Goal: Task Accomplishment & Management: Use online tool/utility

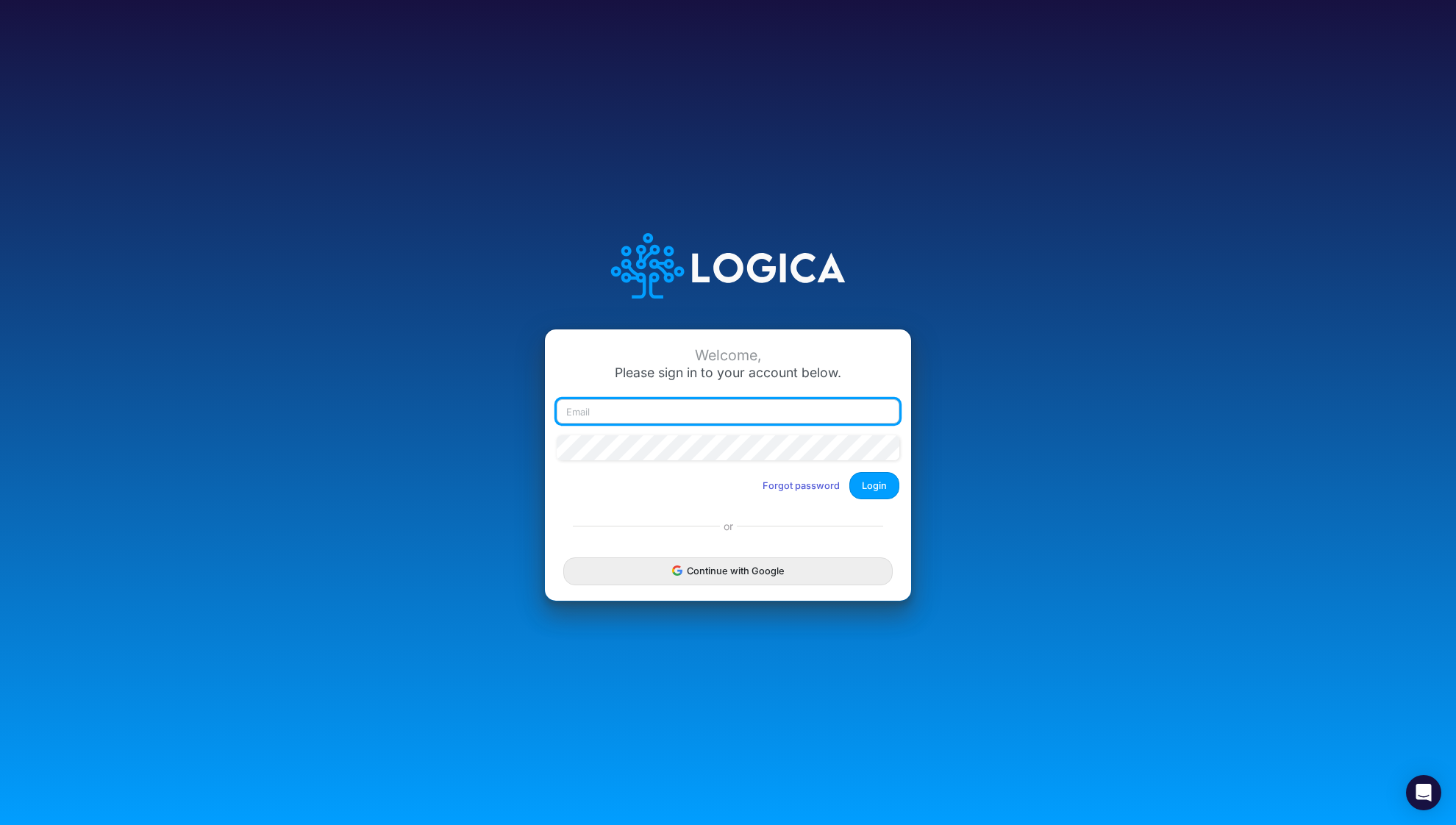
click at [663, 408] on input "email" at bounding box center [728, 412] width 343 height 25
type input "[PERSON_NAME][EMAIL_ADDRESS][DOMAIN_NAME]"
click at [874, 494] on button "Login" at bounding box center [875, 485] width 50 height 27
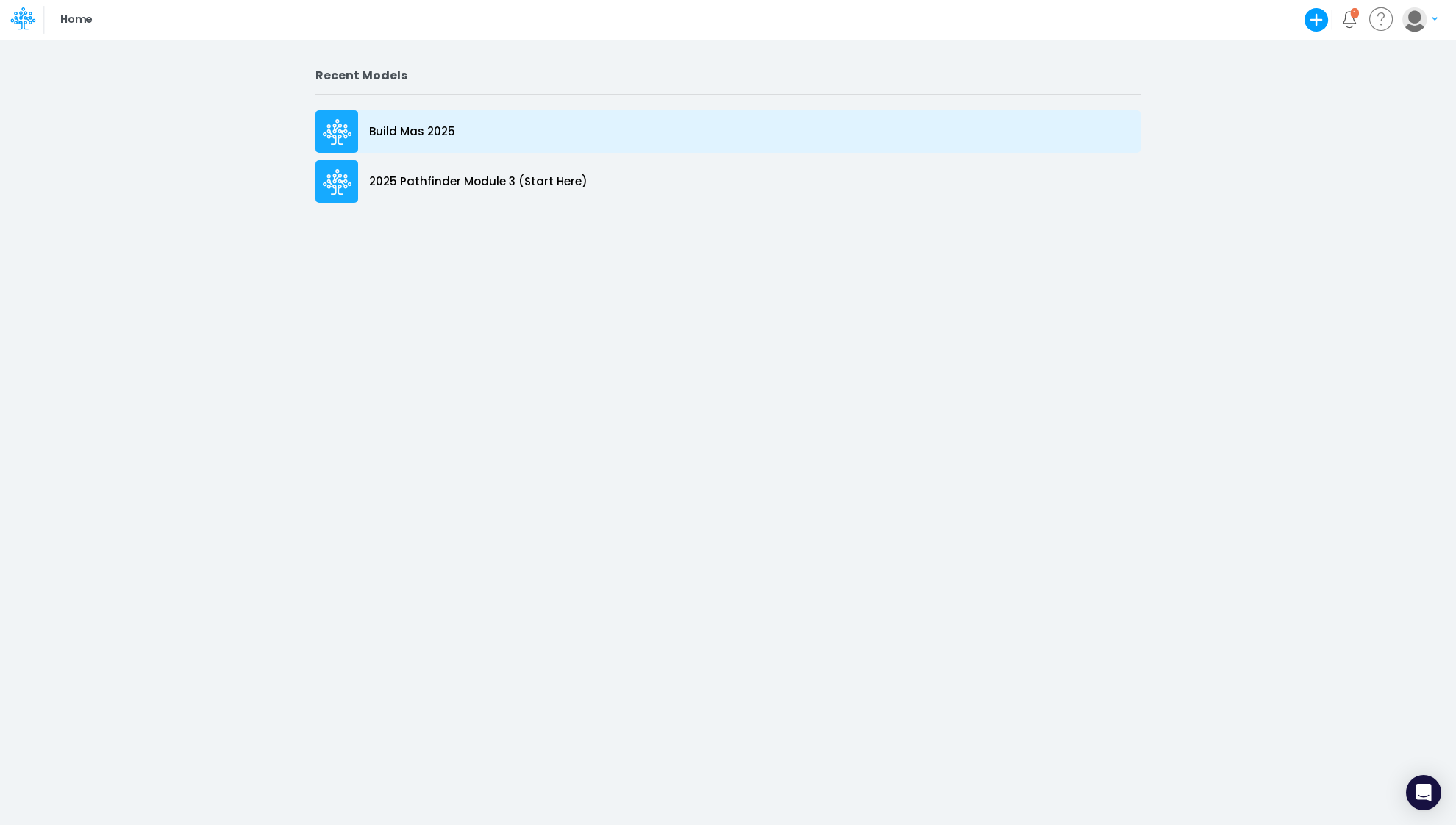
click at [418, 129] on p "Build Mas 2025" at bounding box center [412, 131] width 86 height 17
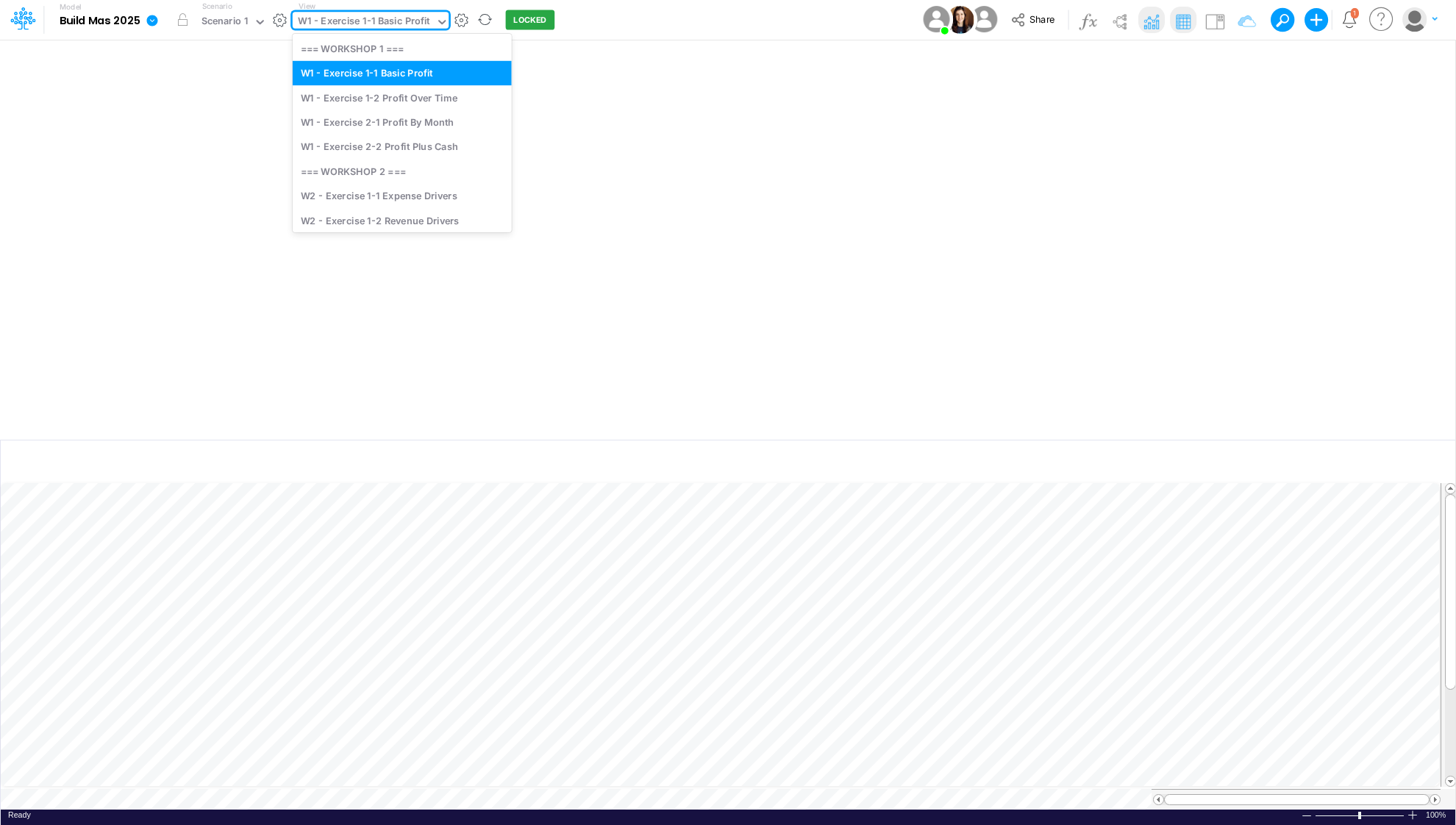
click at [442, 22] on icon at bounding box center [442, 23] width 14 height 14
click at [460, 217] on div "W2 - Exercise 1-2 Revenue Drivers" at bounding box center [403, 220] width 219 height 24
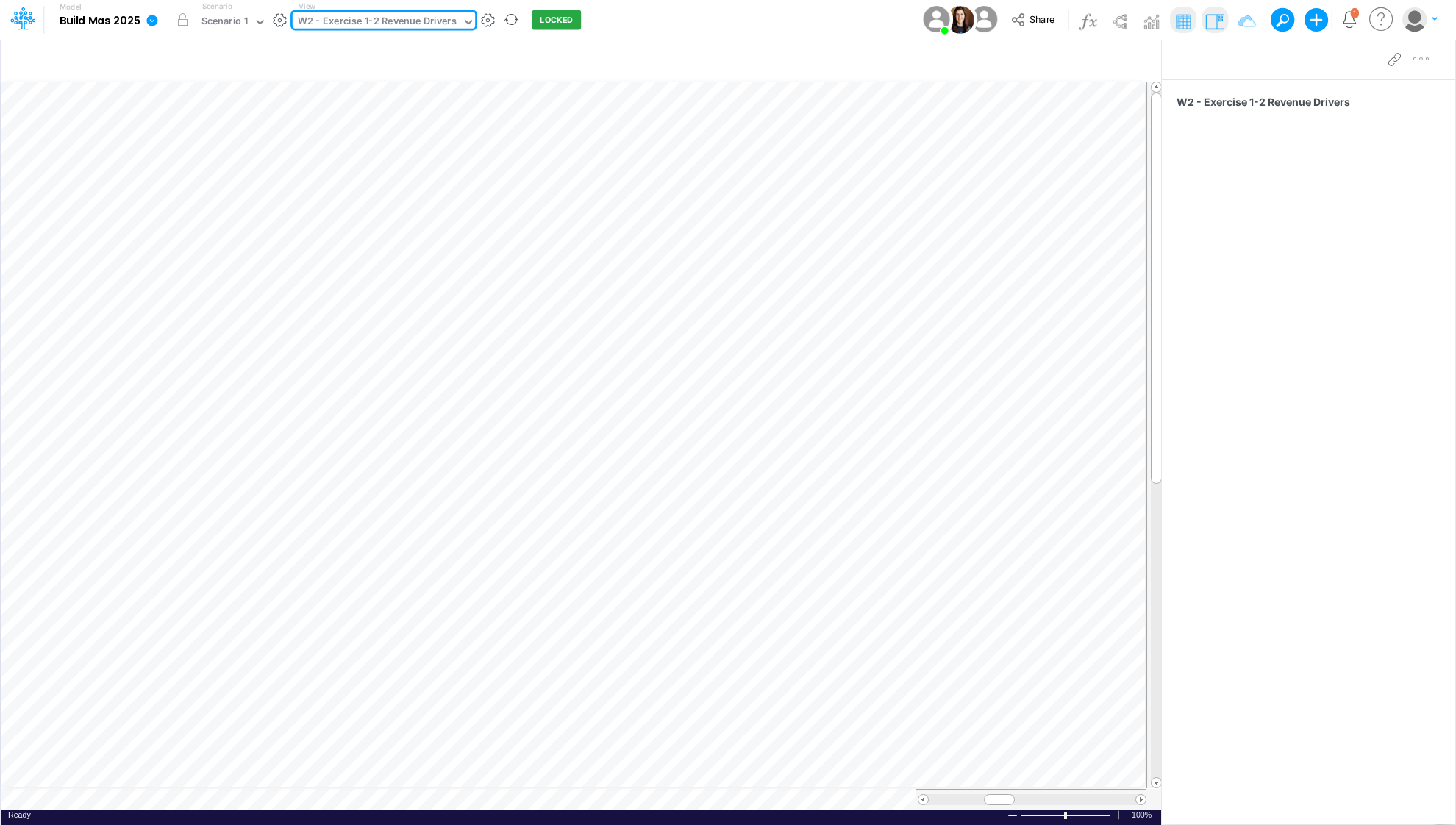
click at [446, 23] on div "W2 - Exercise 1-2 Revenue Drivers" at bounding box center [376, 23] width 159 height 17
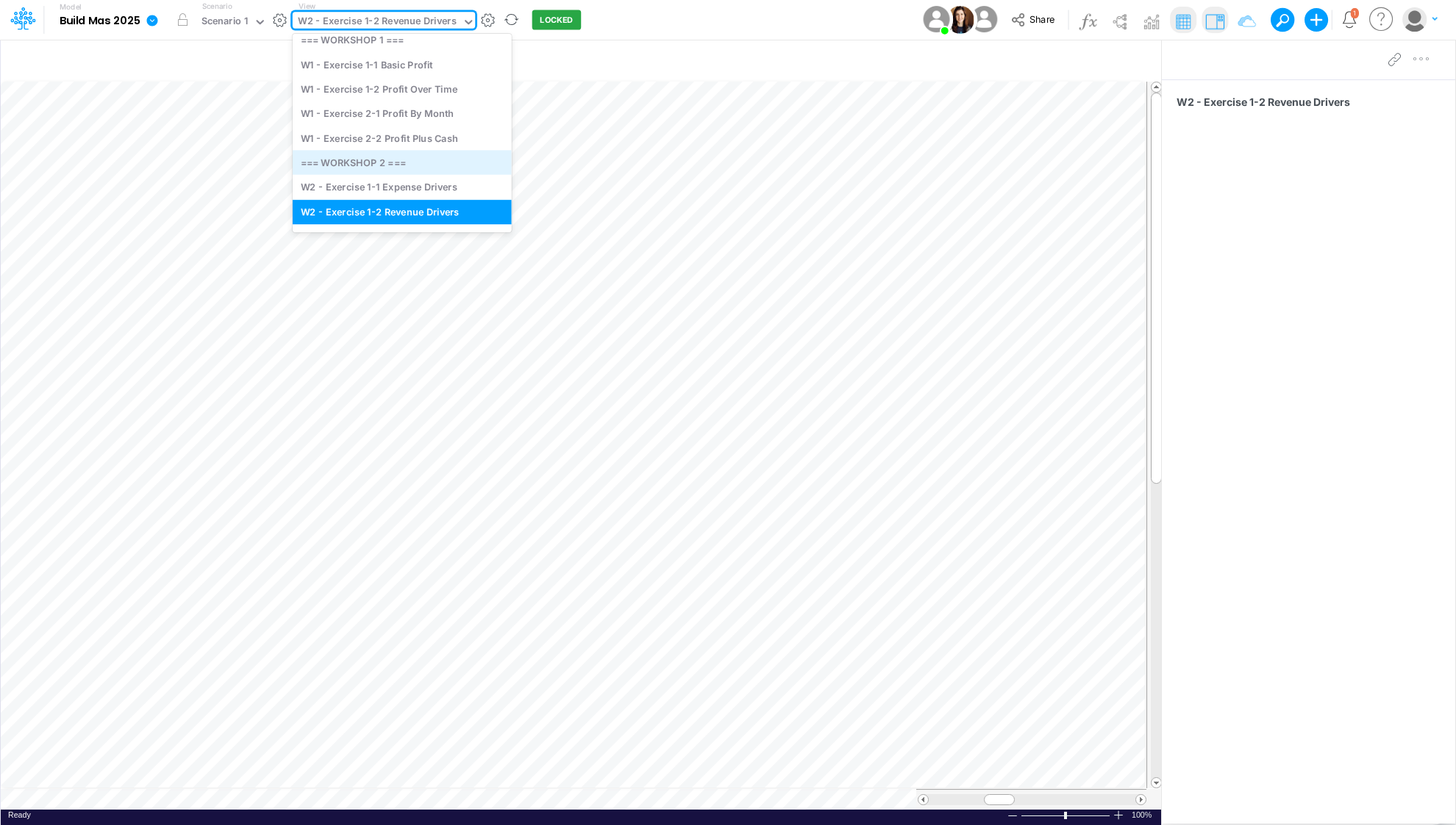
scroll to position [57, 0]
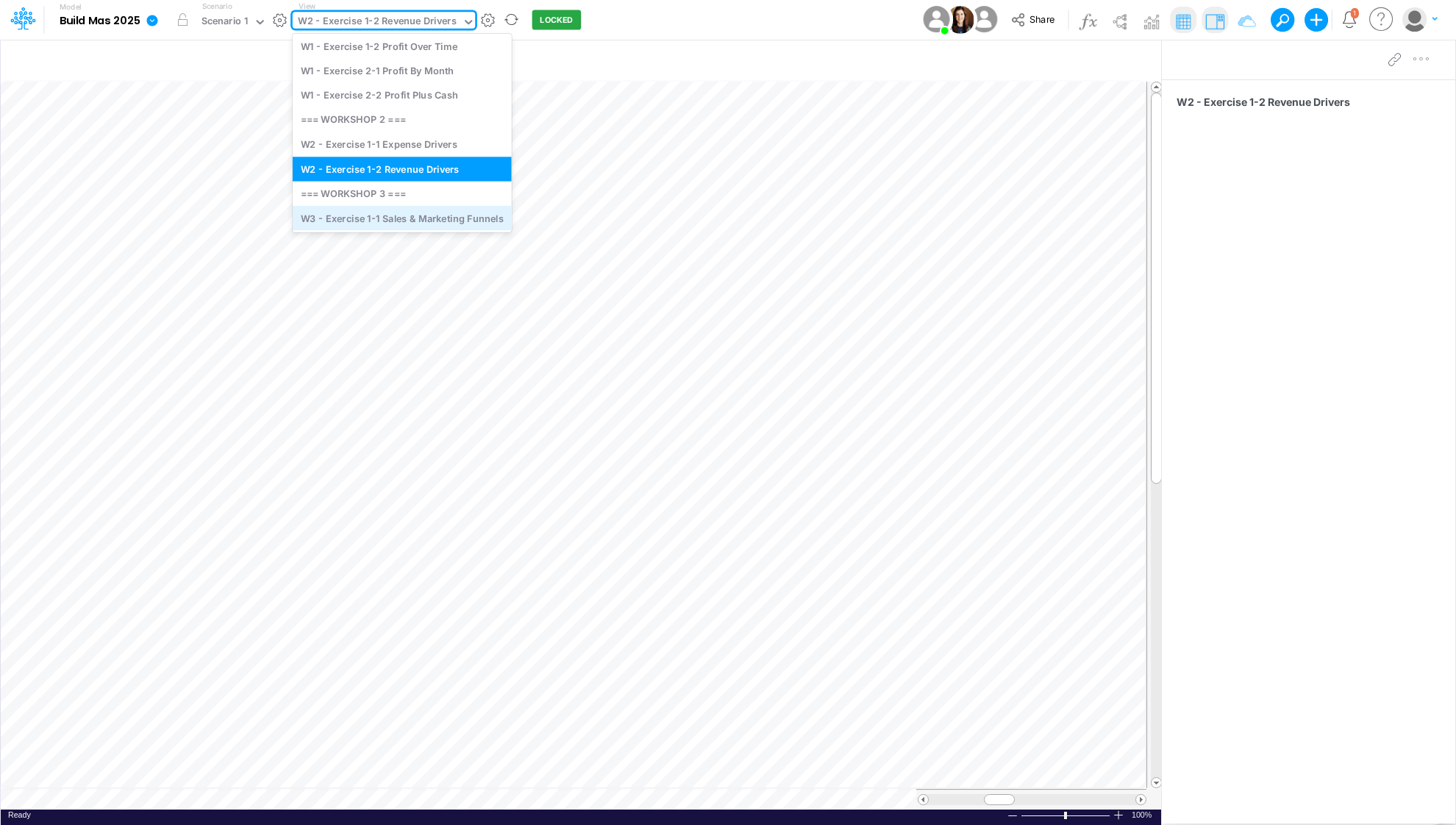
click at [412, 219] on div "W3 - Exercise 1-1 Sales & Marketing Funnels" at bounding box center [403, 218] width 219 height 24
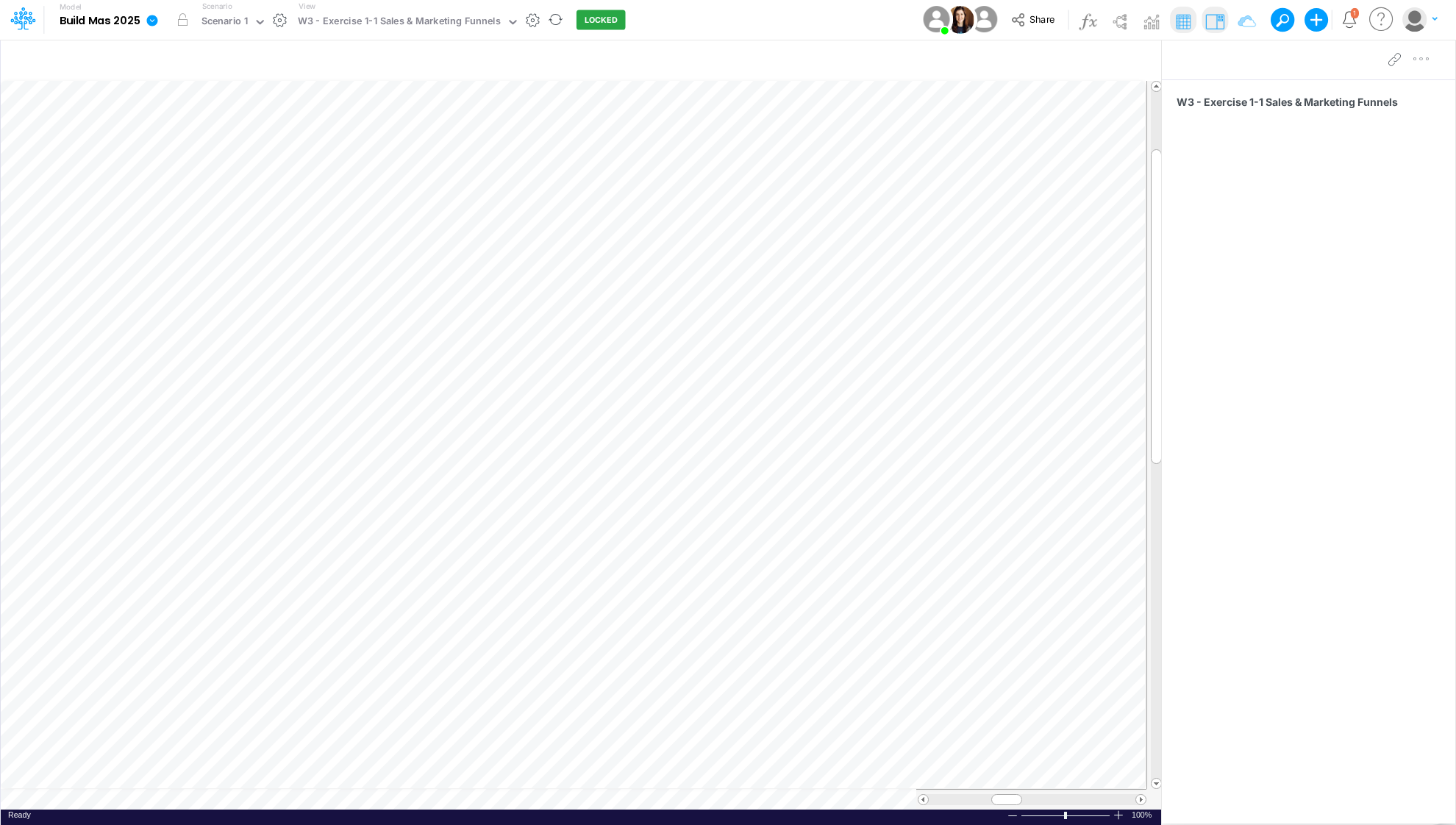
scroll to position [0, 1]
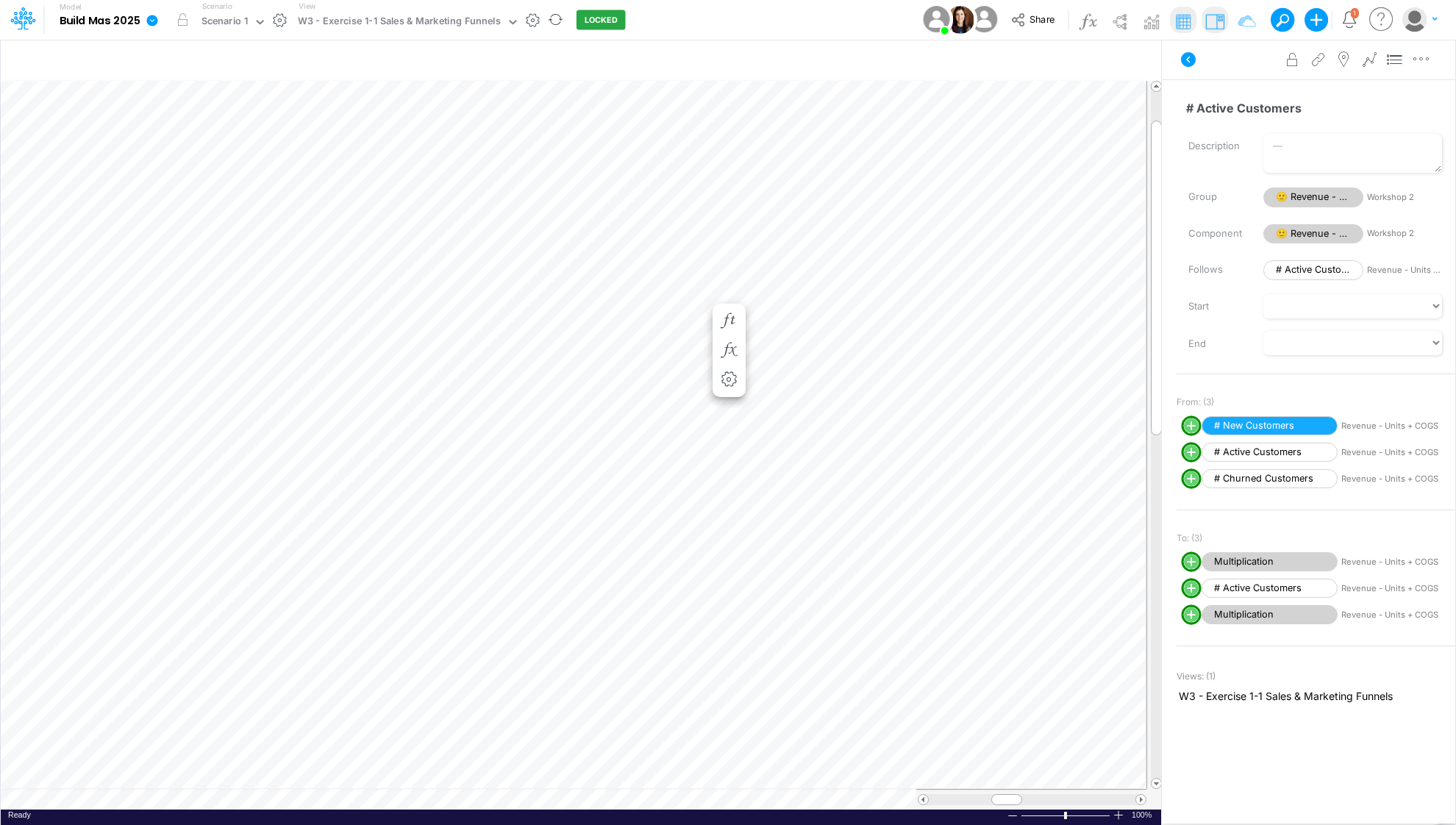
scroll to position [0, 1]
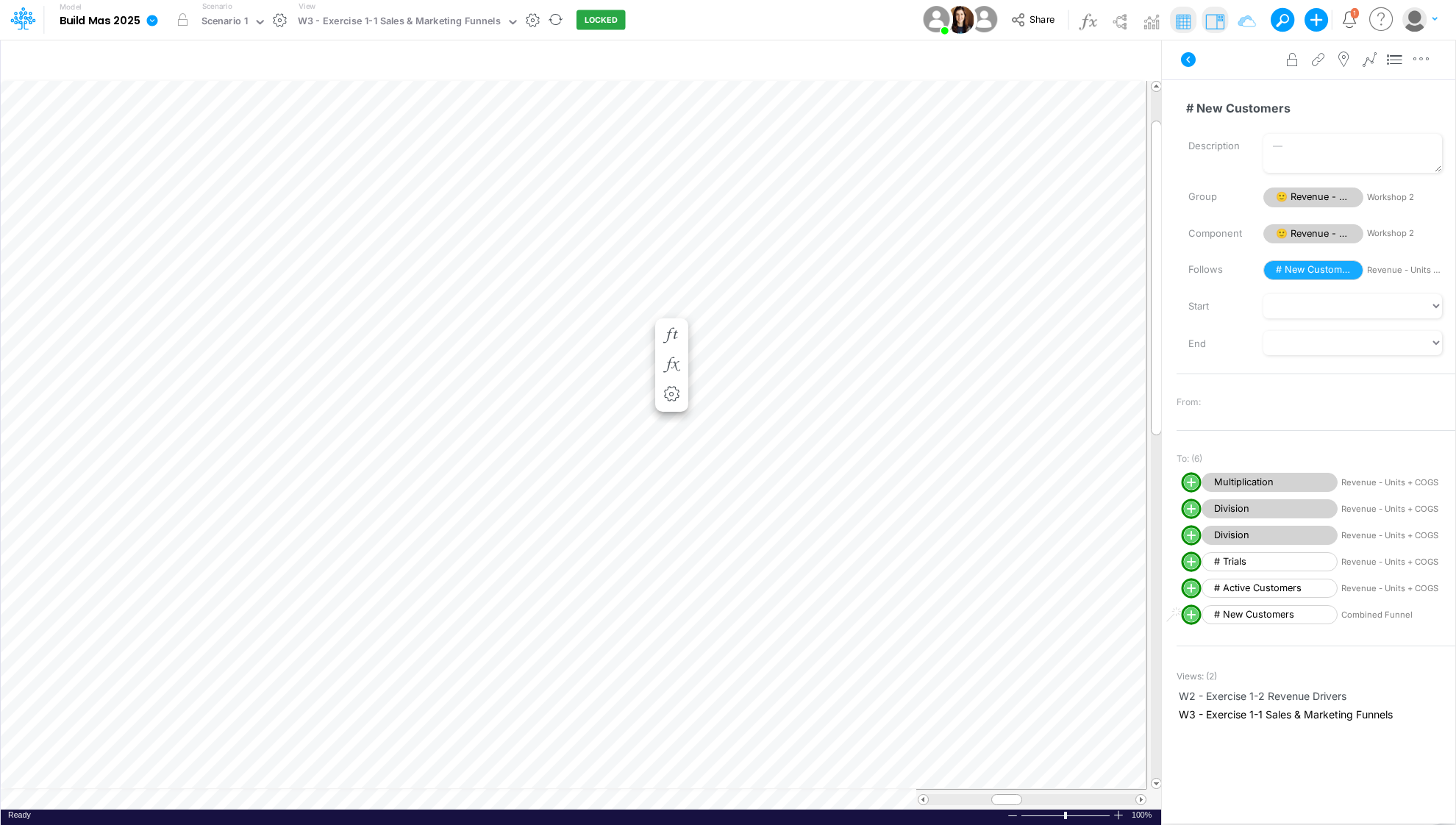
click at [705, 17] on div "Model Build Mas 2025 Edit model settings Duplicate Import QuickBooks QuickBooks…" at bounding box center [728, 20] width 1310 height 40
